Goal: Transaction & Acquisition: Purchase product/service

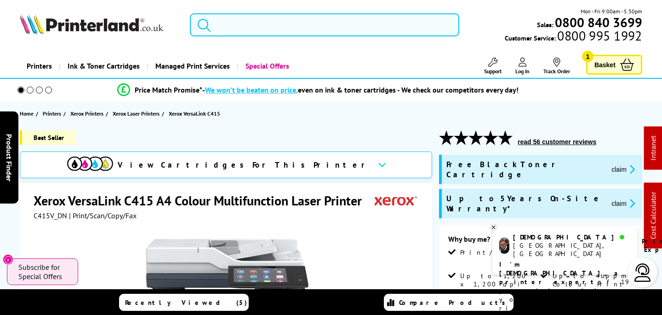
click at [359, 19] on input "search" at bounding box center [324, 24] width 269 height 23
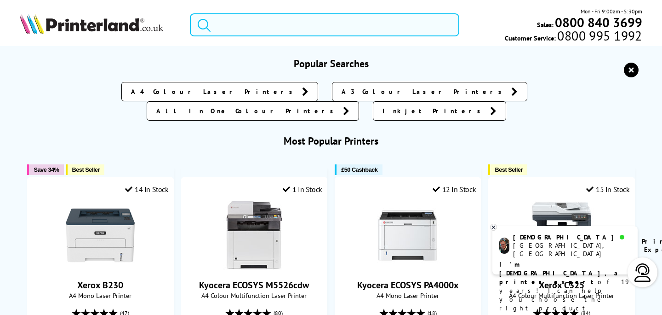
paste input "C13T03R140"
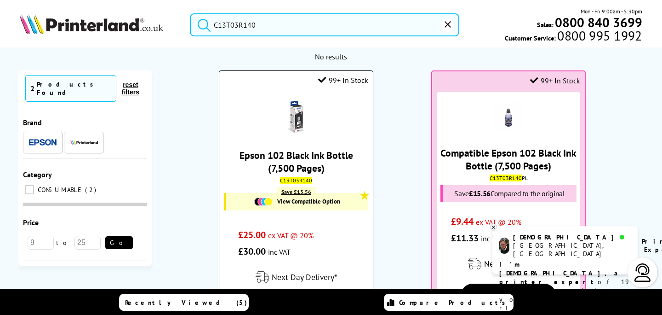
type input "C13T03R140"
click at [295, 120] on img at bounding box center [296, 117] width 32 height 32
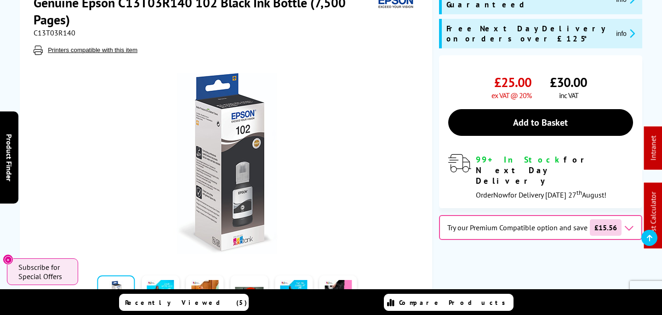
scroll to position [115, 0]
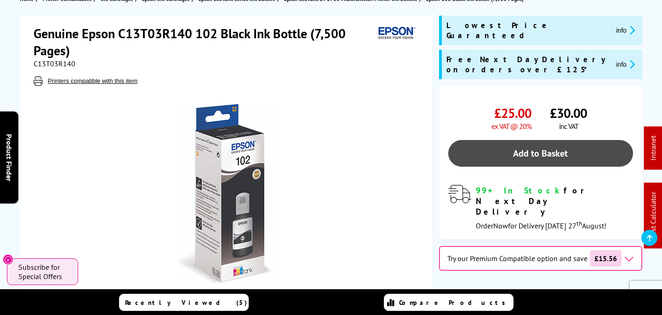
click at [505, 140] on link "Add to Basket" at bounding box center [540, 153] width 185 height 27
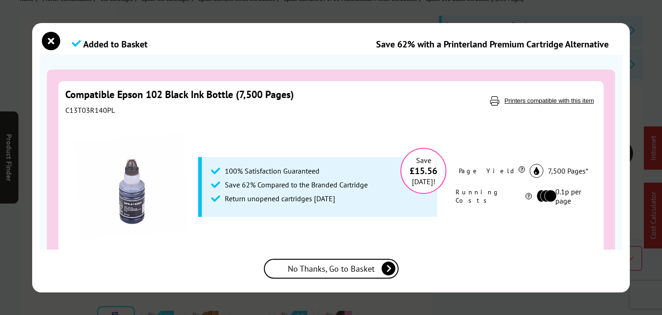
click at [363, 264] on span "No Thanks, Go to Basket" at bounding box center [331, 268] width 87 height 11
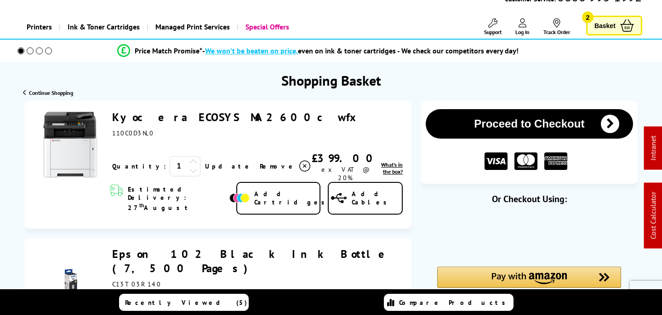
scroll to position [89, 0]
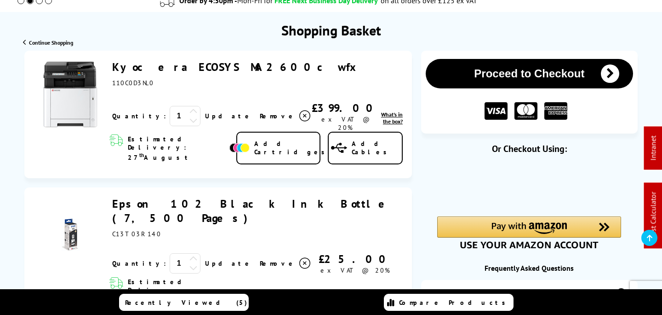
click at [299, 115] on icon at bounding box center [304, 115] width 11 height 11
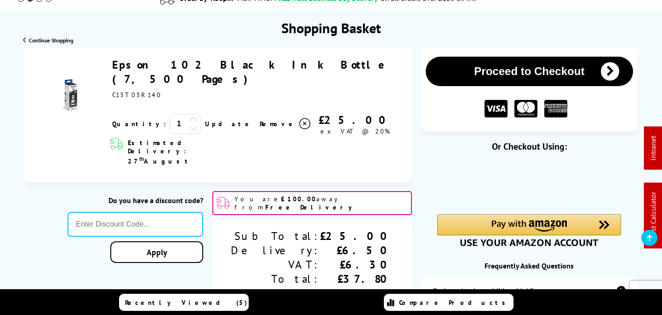
scroll to position [93, 0]
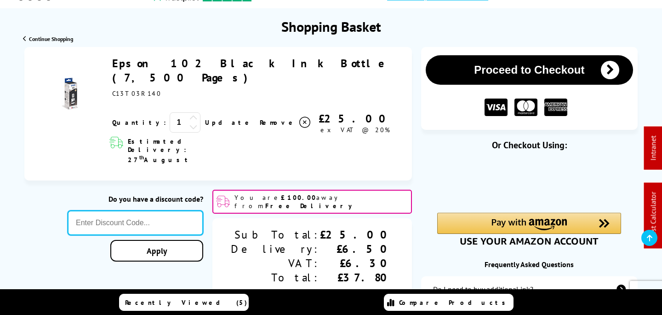
click at [203, 210] on input "text" at bounding box center [136, 222] width 136 height 25
type input "popfive"
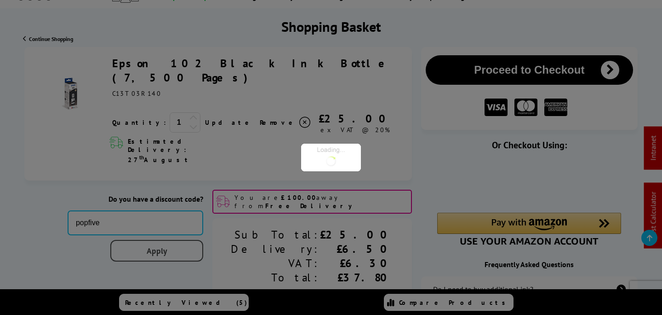
click at [232, 221] on div "Proceed to Checkout Shopping Basket ex VAT @ 20% 1 Update ex VAT @ 20%" at bounding box center [331, 276] width 662 height 459
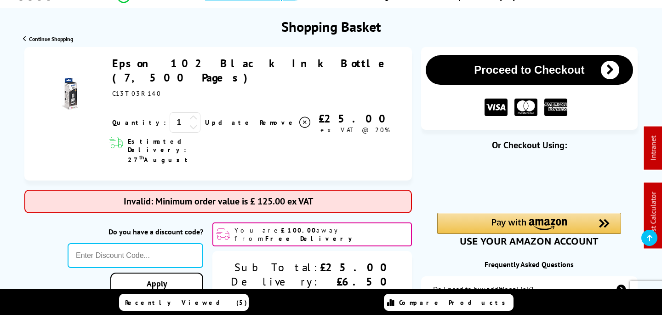
click at [190, 114] on icon at bounding box center [194, 118] width 8 height 8
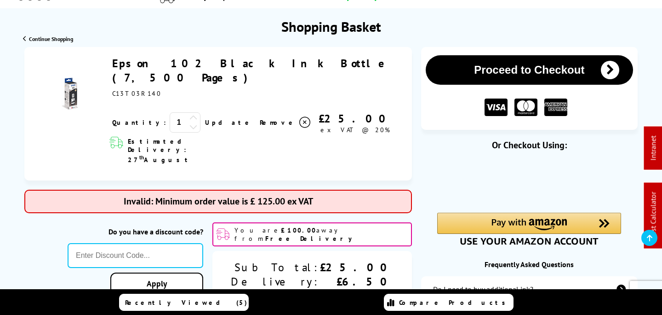
click at [205, 118] on link "Update" at bounding box center [228, 122] width 47 height 8
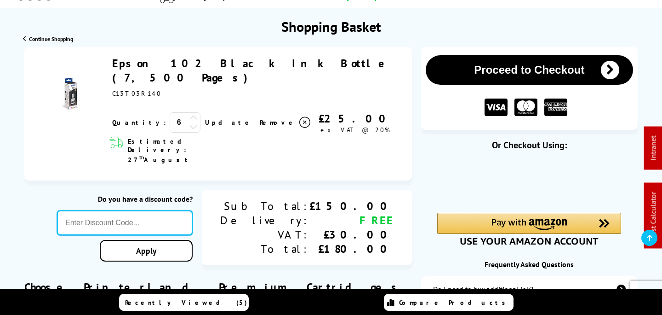
click at [176, 210] on input "text" at bounding box center [125, 222] width 136 height 25
type input "popfive"
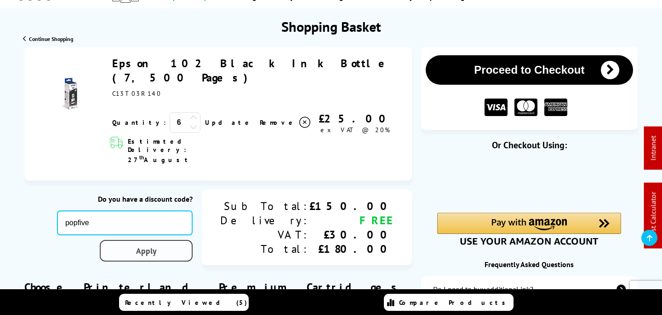
click at [209, 225] on div "Proceed to Checkout Shopping Basket ex VAT @ 20% 6 Update ex VAT @ 20%" at bounding box center [331, 263] width 662 height 432
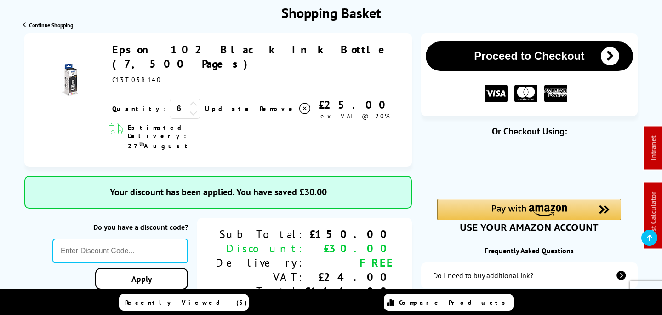
scroll to position [120, 0]
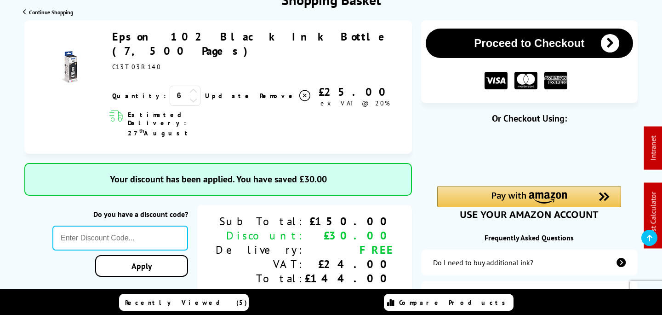
click at [190, 96] on icon at bounding box center [194, 100] width 8 height 8
click at [205, 92] on link "Update" at bounding box center [228, 96] width 47 height 8
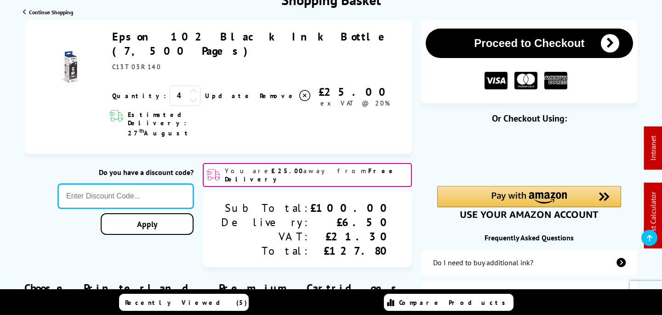
click at [179, 184] on input "text" at bounding box center [126, 196] width 136 height 25
type input "sorry"
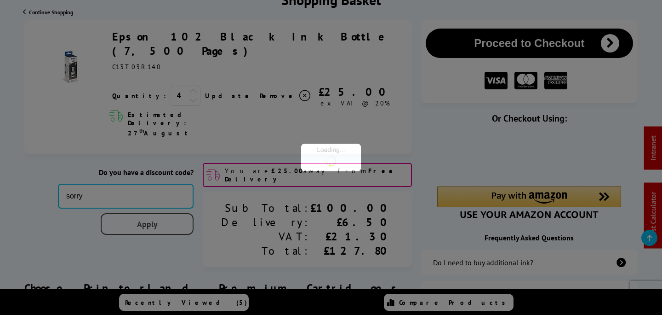
click at [196, 199] on div "Proceed to Checkout Shopping Basket ex VAT @ 20% 4 Update ex VAT @ 20%" at bounding box center [331, 249] width 662 height 459
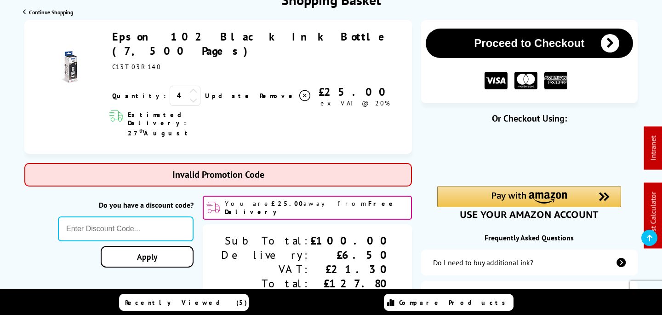
click at [228, 42] on link "Epson 102 Black Ink Bottle (7,500 Pages)" at bounding box center [253, 43] width 282 height 29
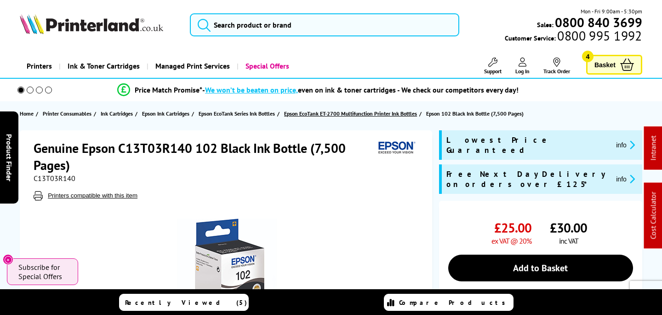
click at [345, 113] on span "Epson EcoTank ET-2700 Multifunction Printer Ink Bottles" at bounding box center [350, 114] width 133 height 10
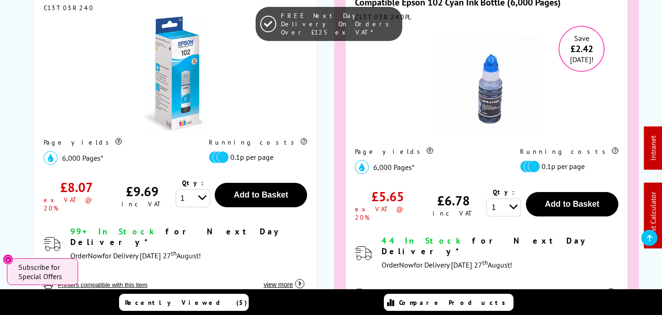
scroll to position [1064, 0]
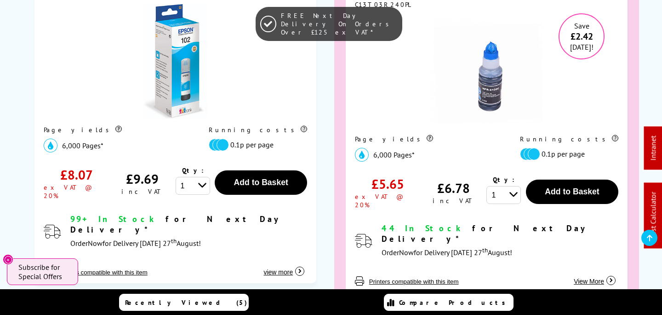
select select "2"
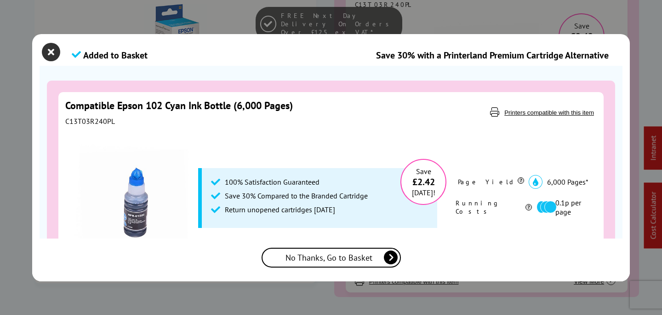
click at [51, 54] on icon "close modal" at bounding box center [51, 52] width 18 height 18
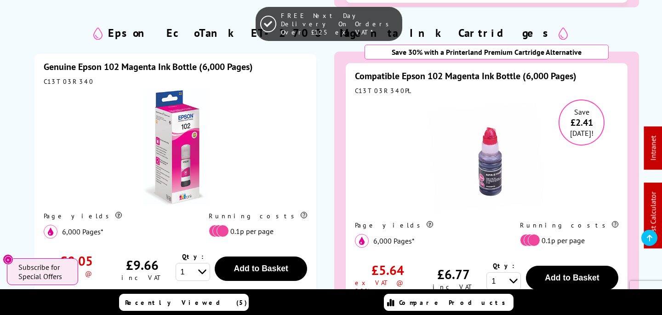
scroll to position [1355, 0]
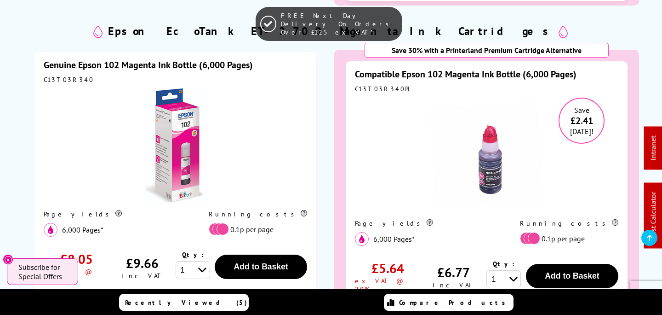
select select "3"
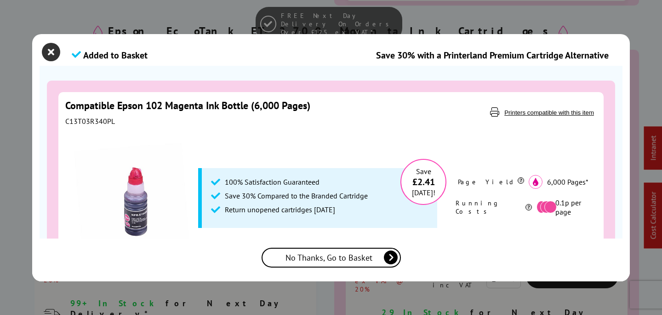
click at [50, 52] on icon "close modal" at bounding box center [51, 52] width 18 height 18
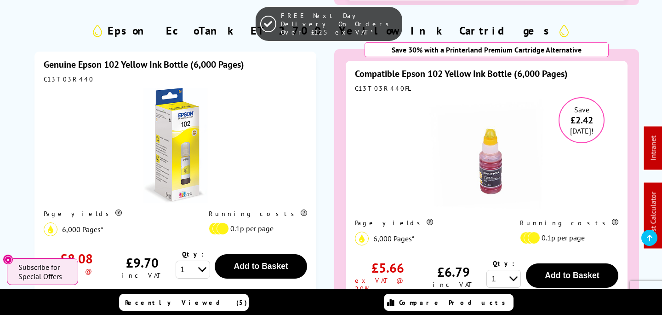
scroll to position [1738, 0]
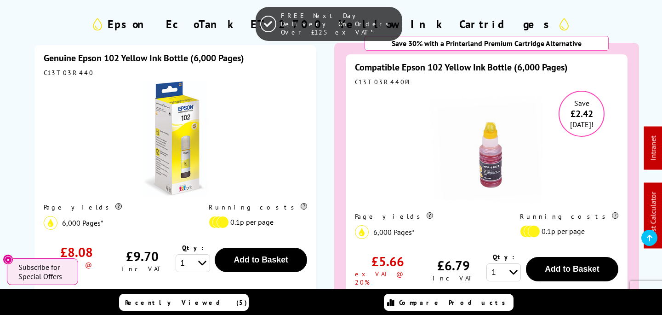
select select "6"
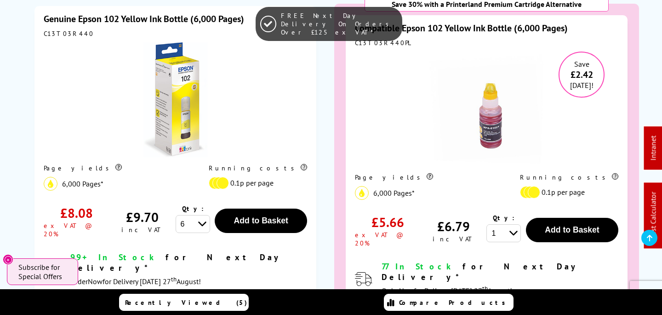
scroll to position [1799, 0]
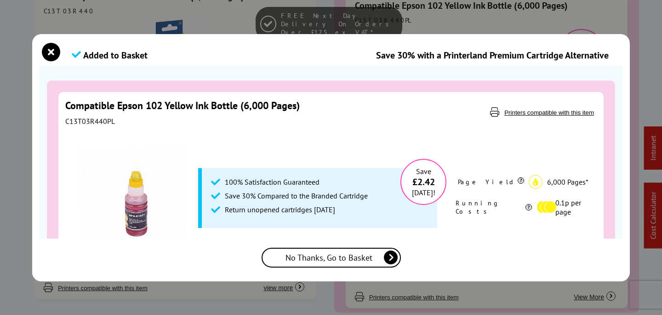
click at [326, 260] on span "No Thanks, Go to Basket" at bounding box center [332, 257] width 92 height 11
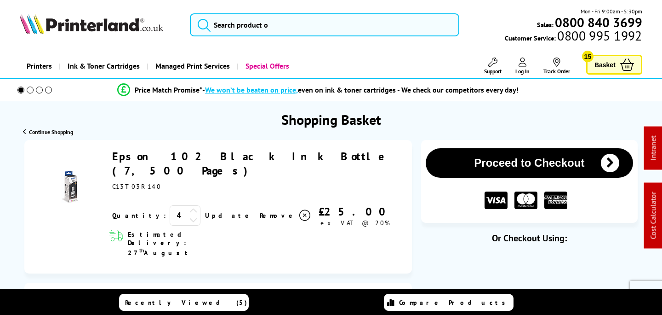
click at [190, 215] on icon at bounding box center [194, 219] width 8 height 8
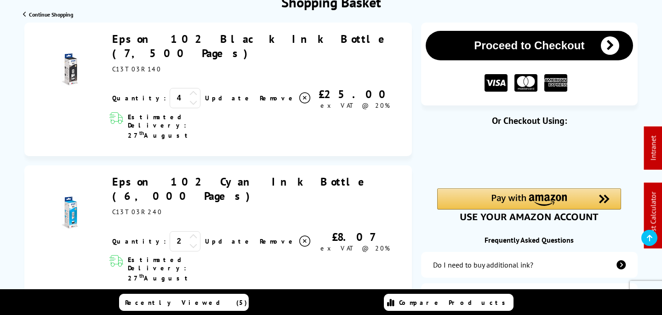
scroll to position [113, 0]
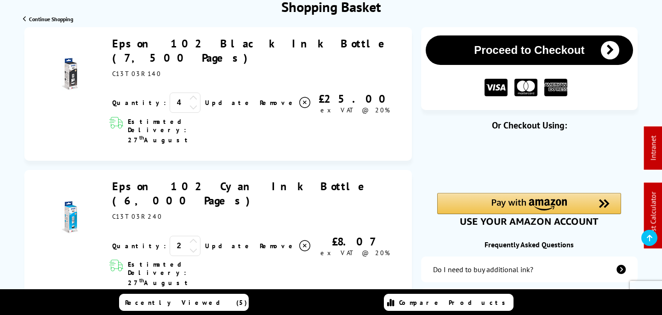
click at [205, 98] on link "Update" at bounding box center [228, 102] width 47 height 8
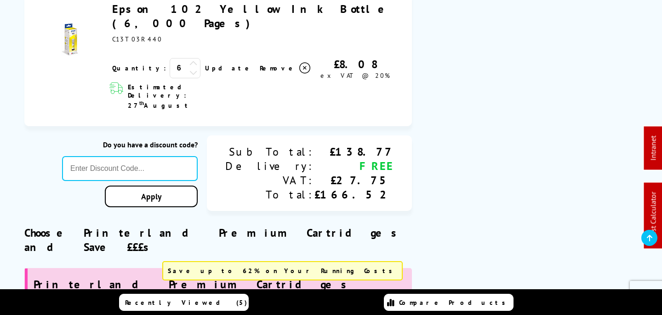
scroll to position [553, 0]
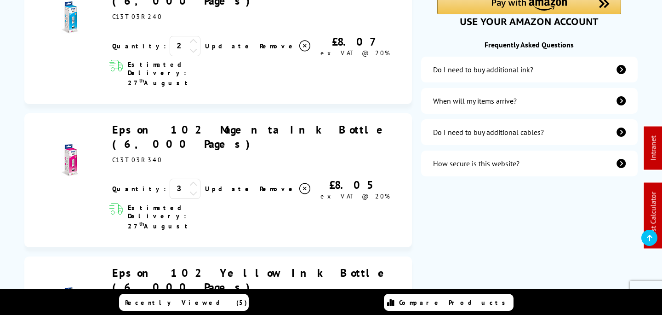
scroll to position [34, 0]
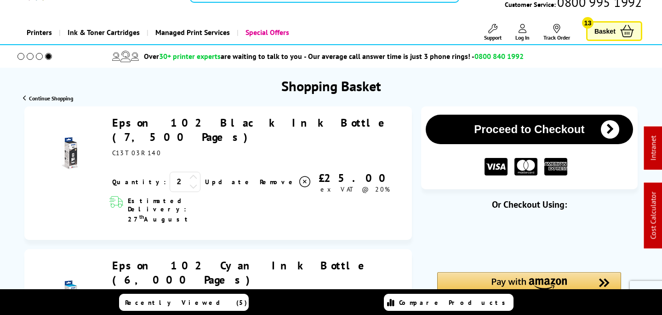
click at [588, 88] on div "Shopping Basket" at bounding box center [331, 81] width 662 height 27
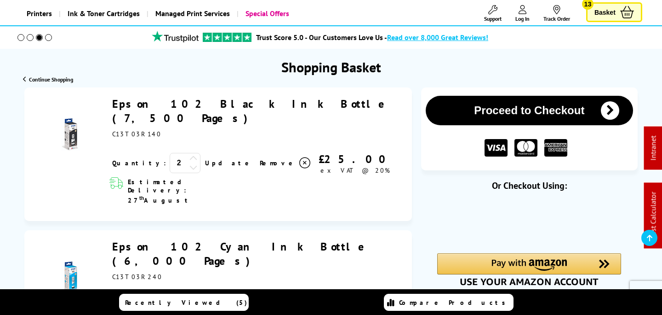
scroll to position [0, 0]
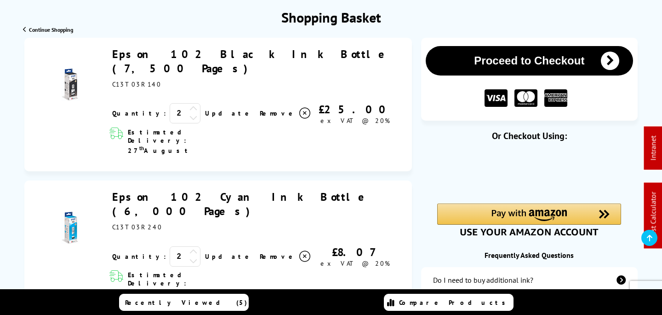
scroll to position [125, 0]
